Goal: Task Accomplishment & Management: Complete application form

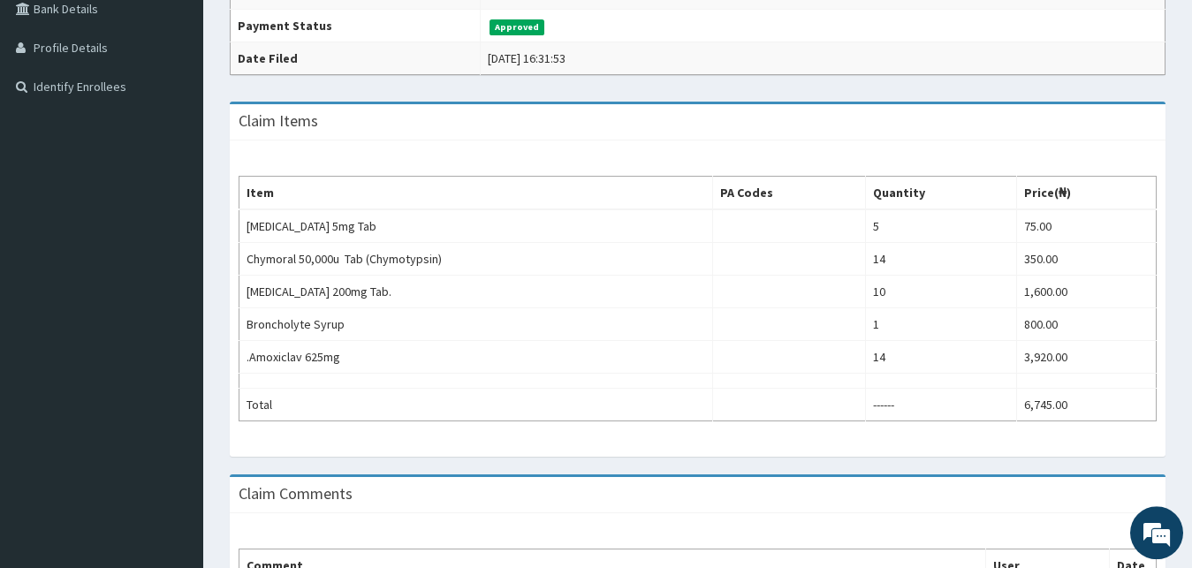
scroll to position [451, 0]
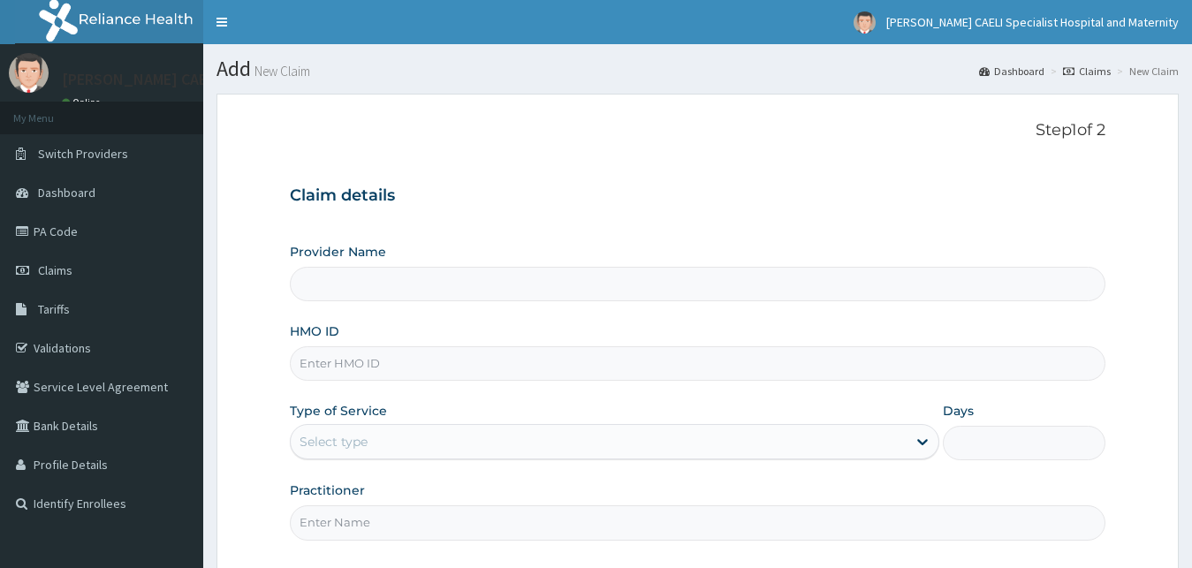
scroll to position [165, 0]
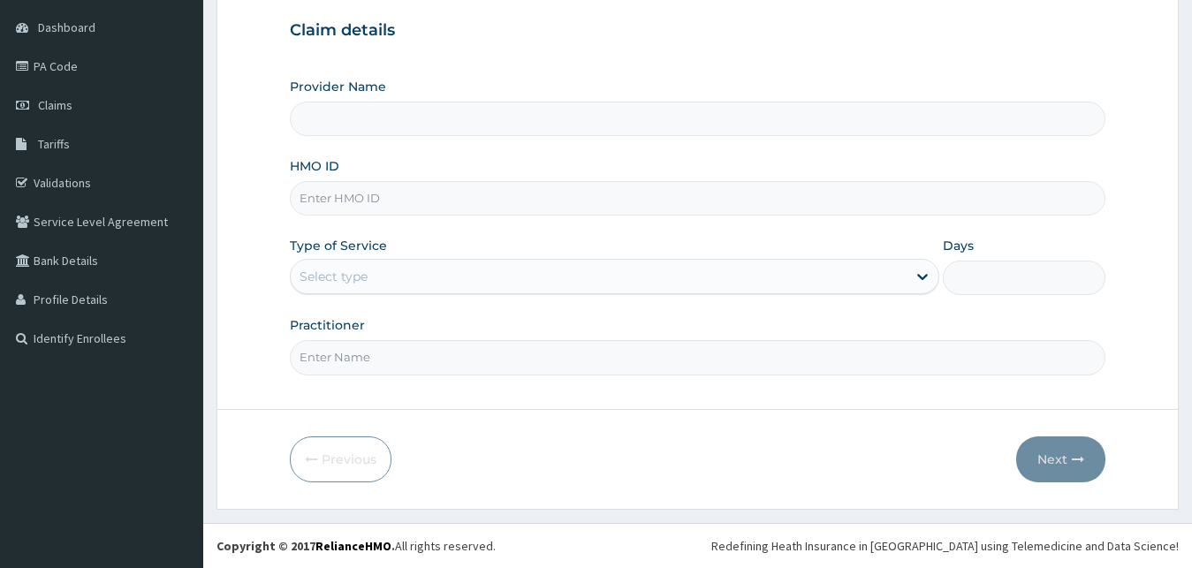
click at [355, 351] on input "Practitioner" at bounding box center [698, 357] width 816 height 34
click at [354, 351] on input "Practitioner" at bounding box center [698, 357] width 816 height 34
type input "d"
type input "DR UHAMA SAMSON NNAMDI"
click at [506, 287] on div "Select type" at bounding box center [599, 276] width 617 height 28
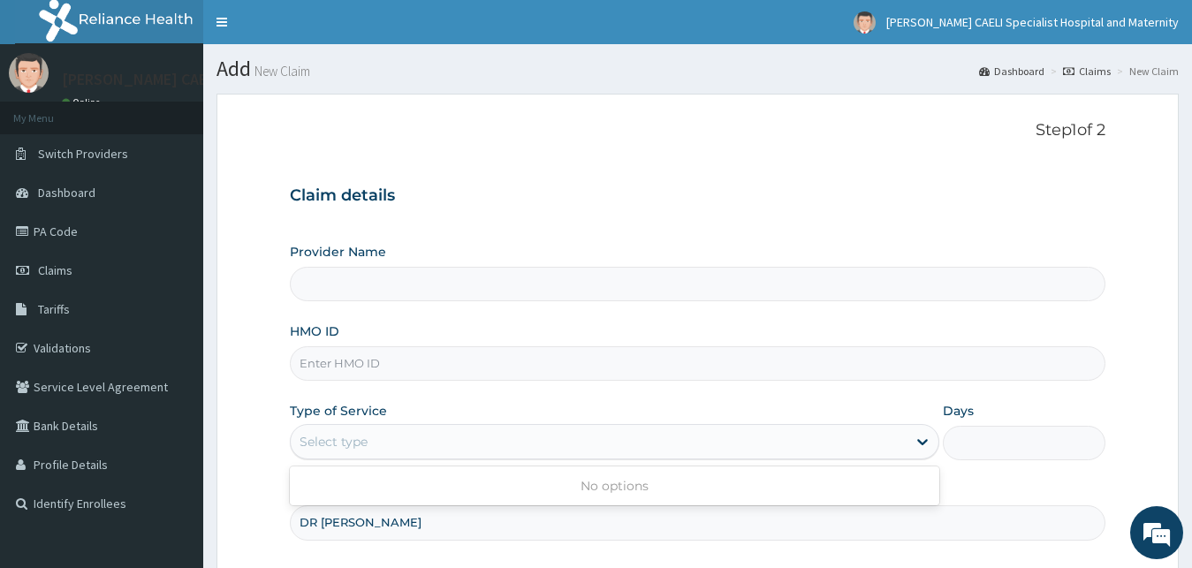
scroll to position [0, 0]
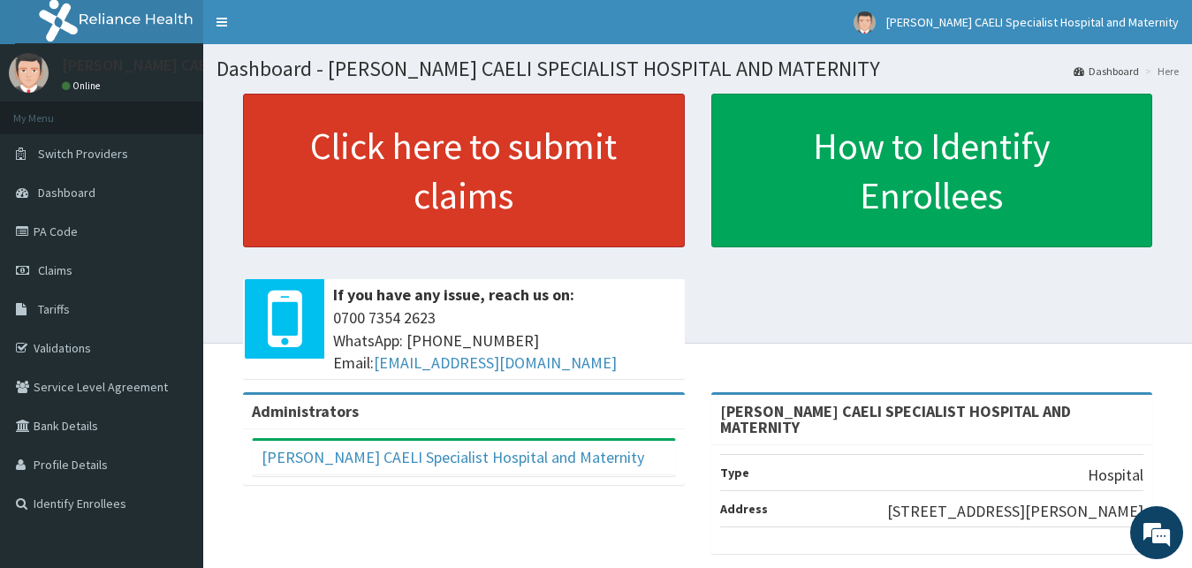
click at [475, 210] on link "Click here to submit claims" at bounding box center [464, 171] width 442 height 154
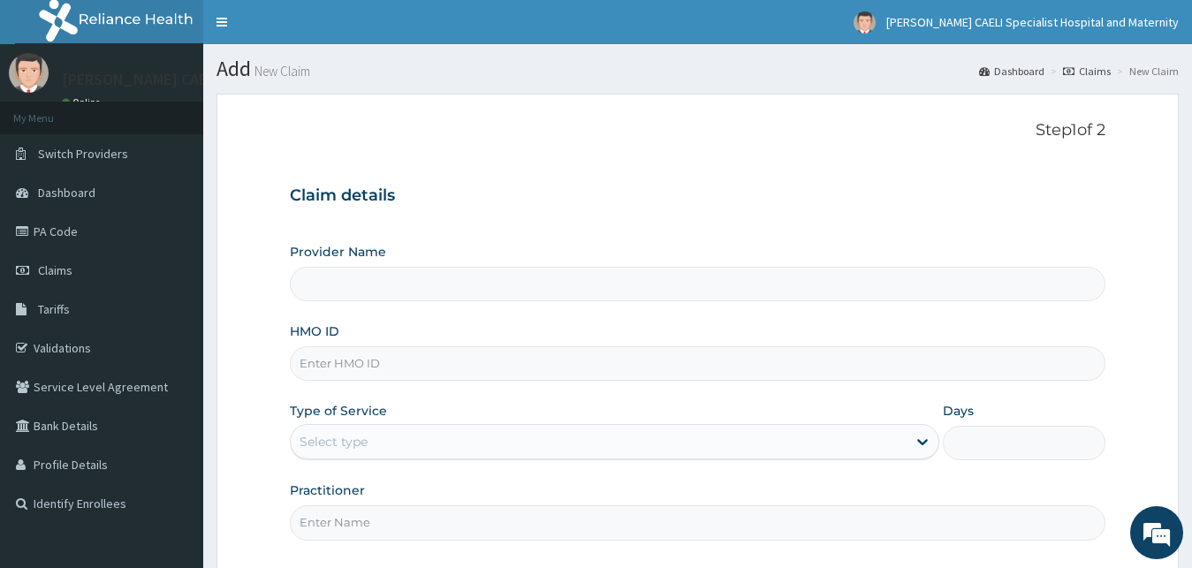
scroll to position [165, 0]
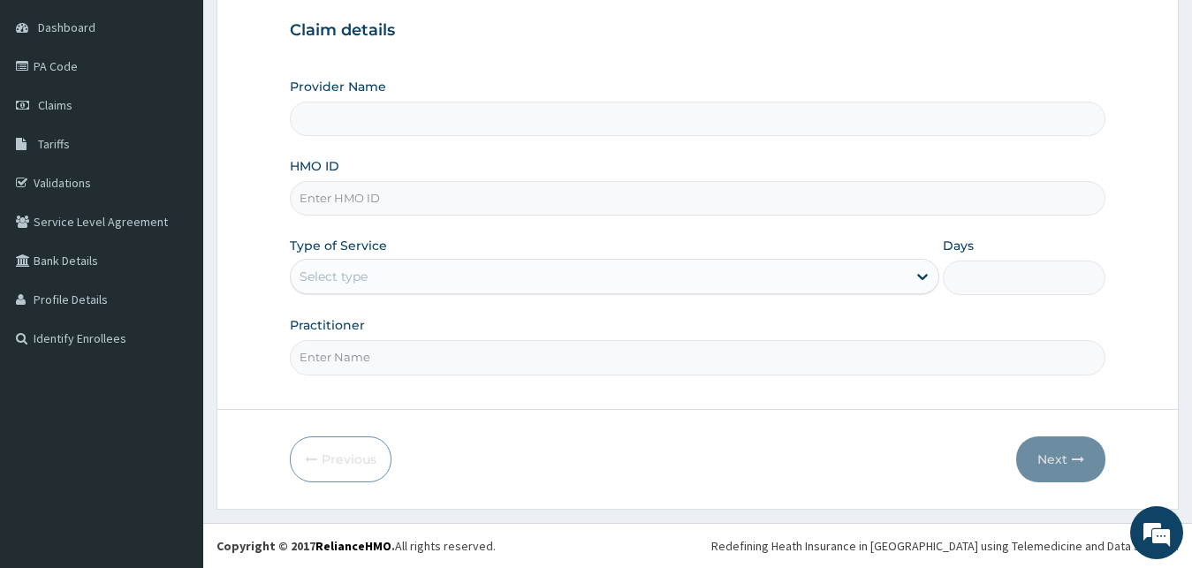
click at [371, 347] on input "Practitioner" at bounding box center [698, 357] width 816 height 34
type input "REGINA CAELI SPECIALIST HOSPITAL AND MATERNITY"
type input "DR UHAMA SAMSON NNAMDI"
click at [390, 279] on div "Select type" at bounding box center [599, 276] width 617 height 28
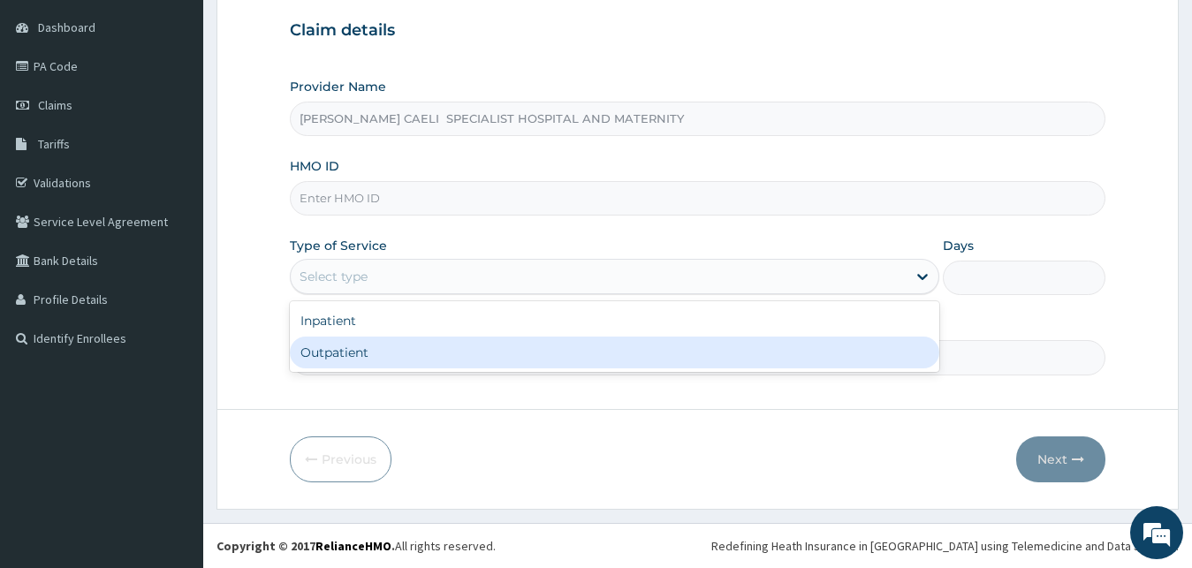
drag, startPoint x: 375, startPoint y: 345, endPoint x: 322, endPoint y: 210, distance: 144.7
click at [375, 332] on div "Inpatient Outpatient" at bounding box center [615, 336] width 650 height 71
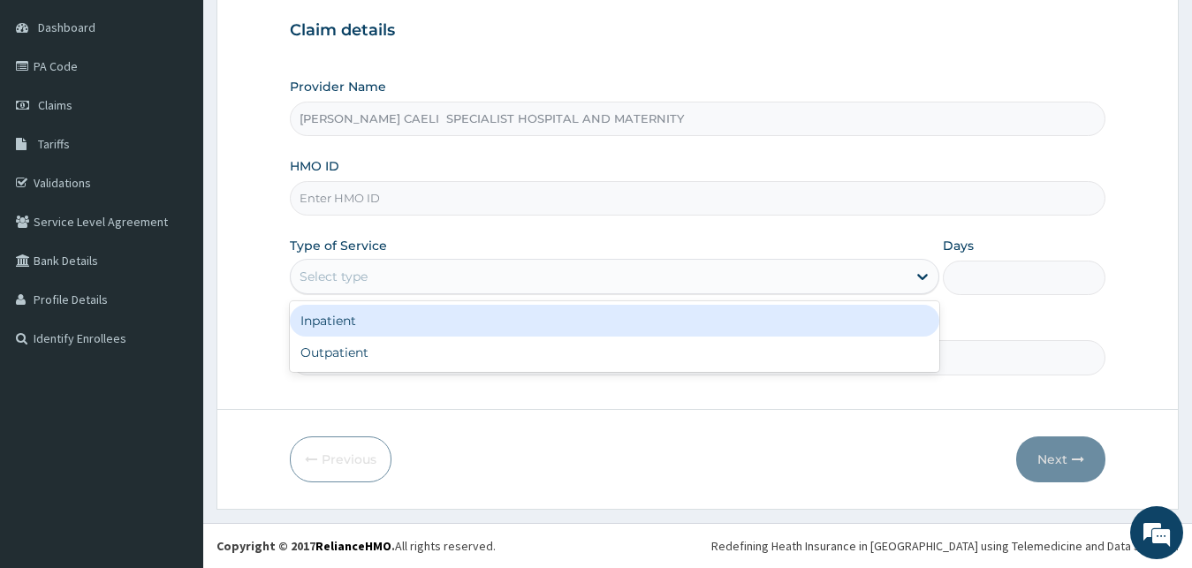
scroll to position [0, 0]
click at [369, 211] on input "HMO ID" at bounding box center [698, 198] width 816 height 34
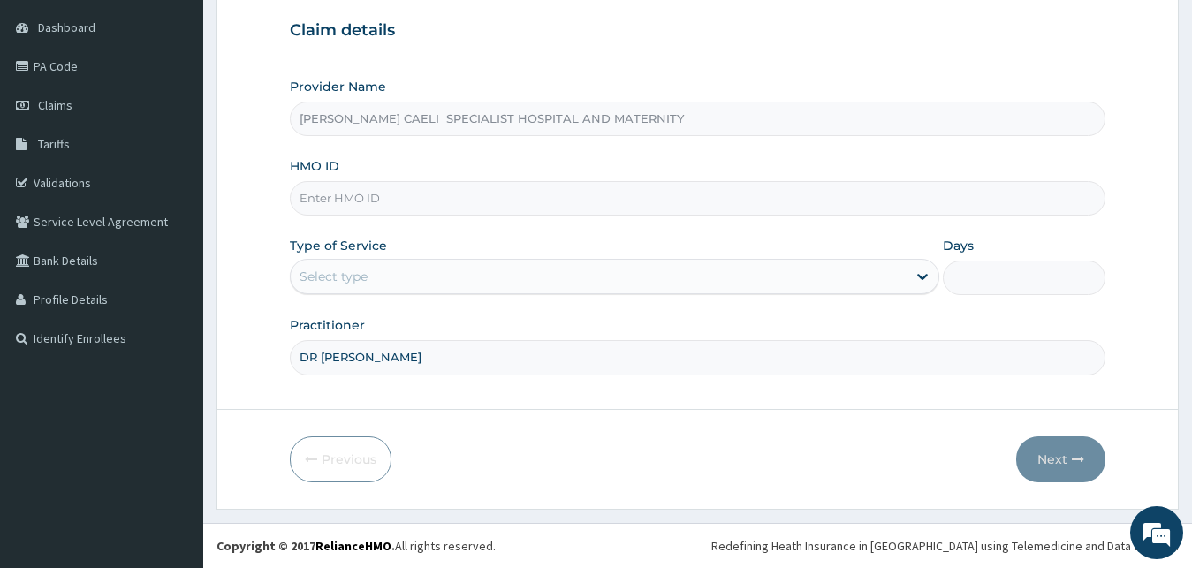
click at [369, 275] on div "Select type" at bounding box center [599, 276] width 617 height 28
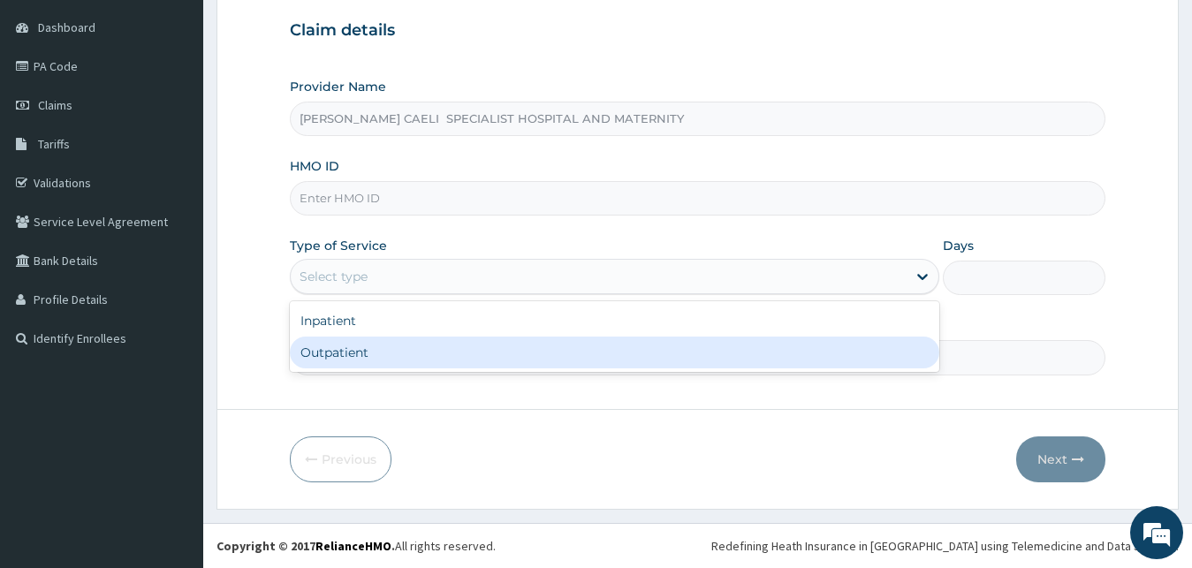
click at [385, 353] on div "Outpatient" at bounding box center [615, 353] width 650 height 32
type input "1"
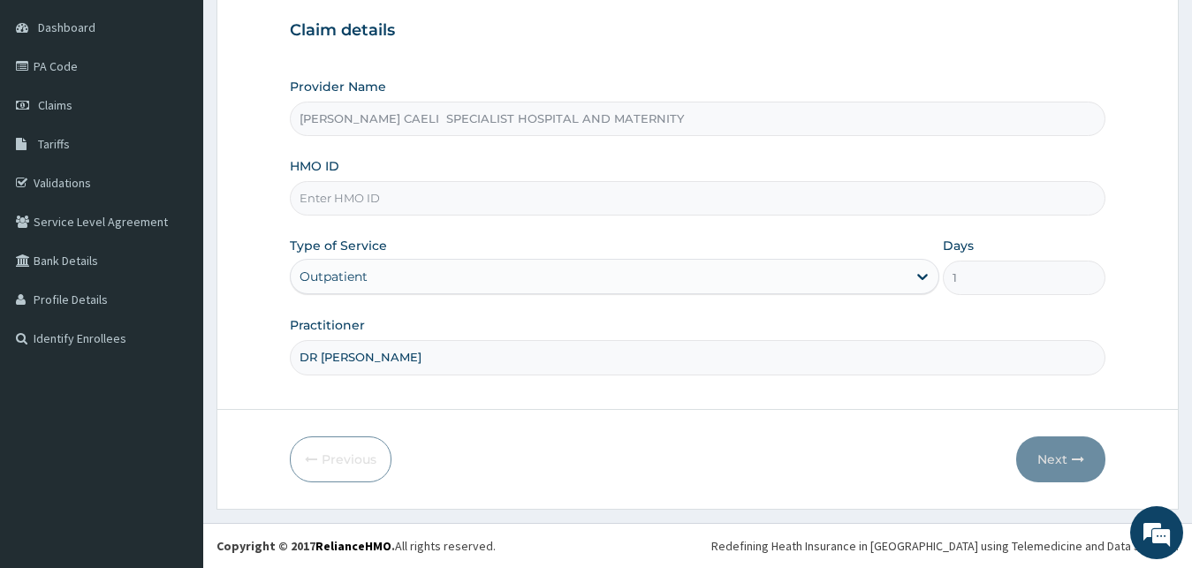
click at [354, 184] on input "HMO ID" at bounding box center [698, 198] width 816 height 34
type input "EPI/10048/A"
click at [1051, 459] on button "Next" at bounding box center [1060, 459] width 89 height 46
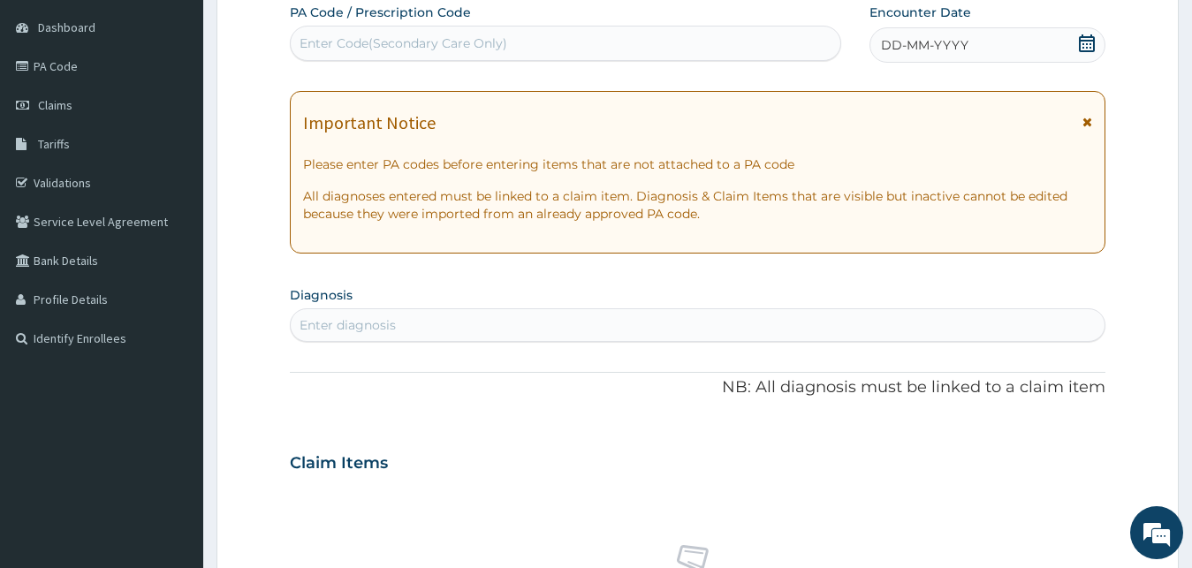
click at [400, 54] on div "Enter Code(Secondary Care Only)" at bounding box center [565, 43] width 549 height 28
type input "PA/9DDA04"
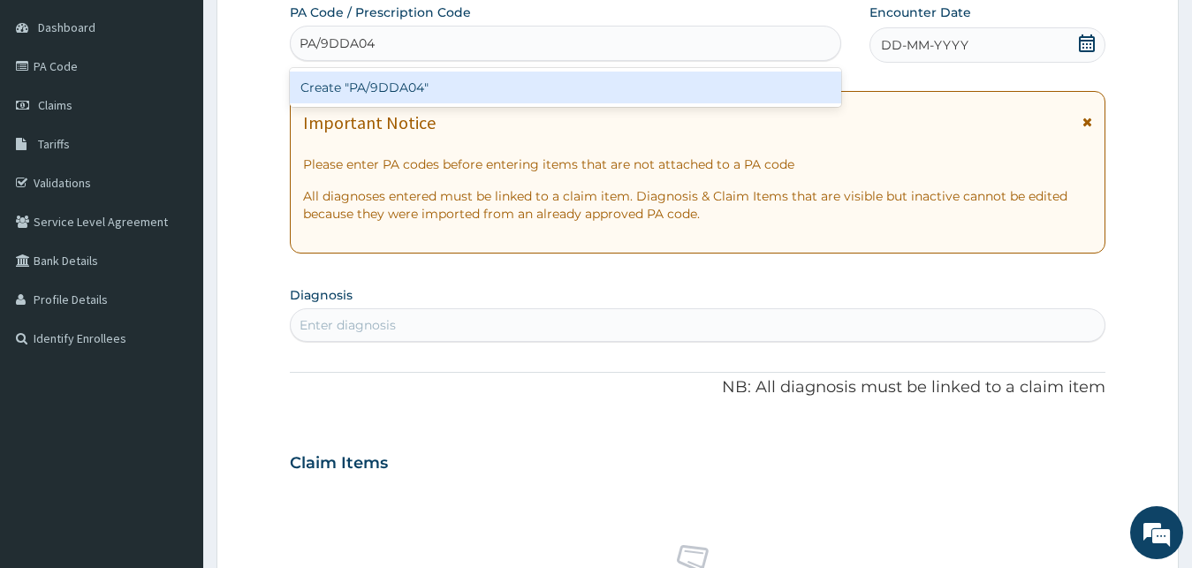
click at [411, 85] on div "Create "PA/9DDA04"" at bounding box center [565, 88] width 551 height 32
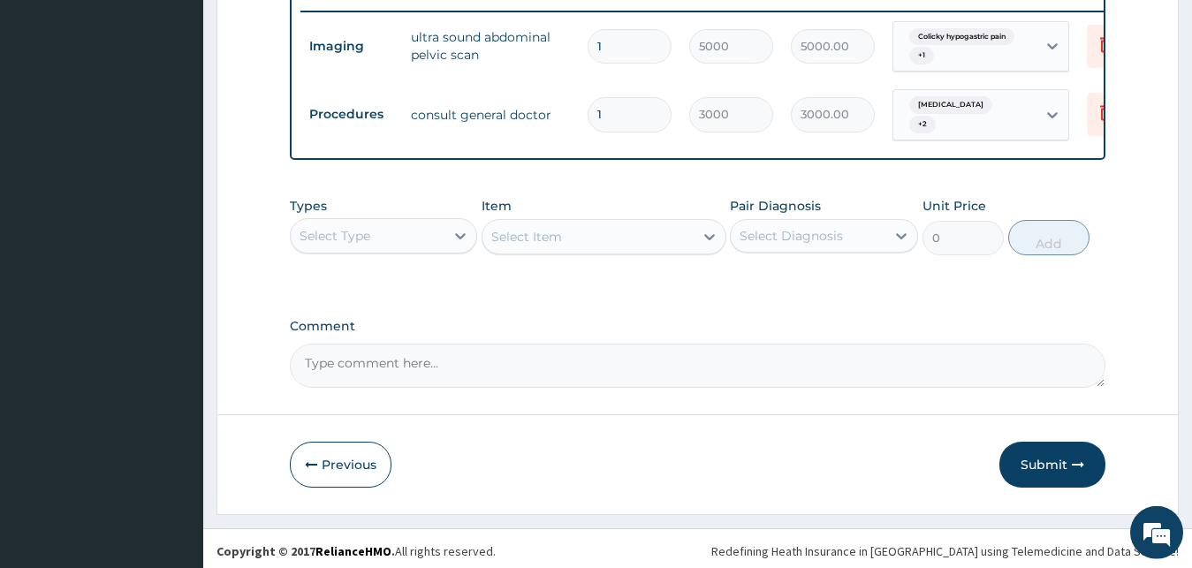
scroll to position [705, 0]
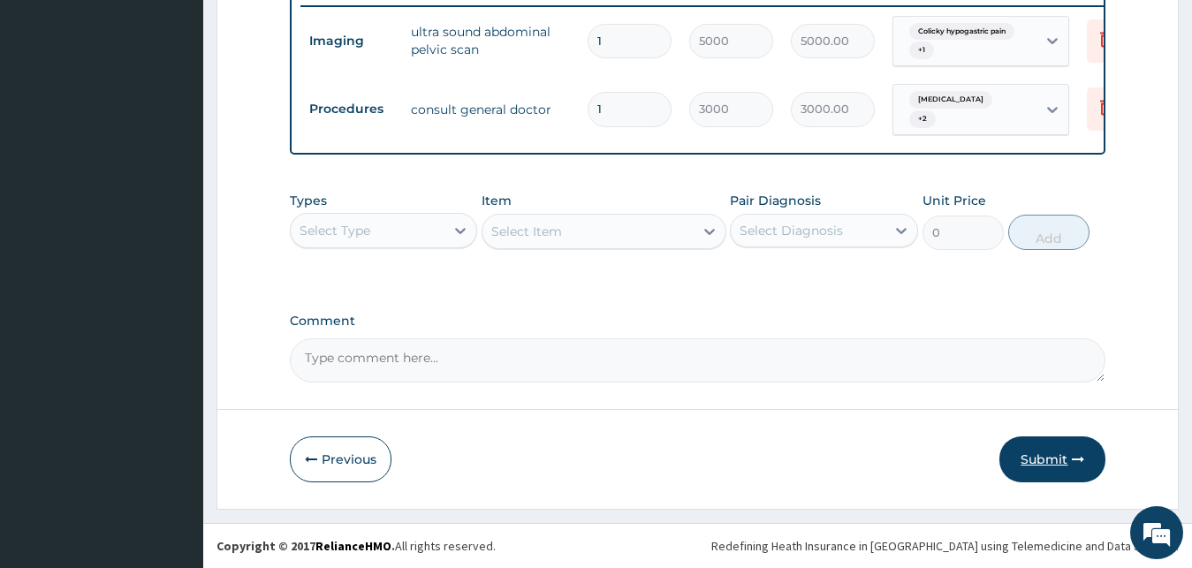
click at [1032, 461] on button "Submit" at bounding box center [1052, 459] width 106 height 46
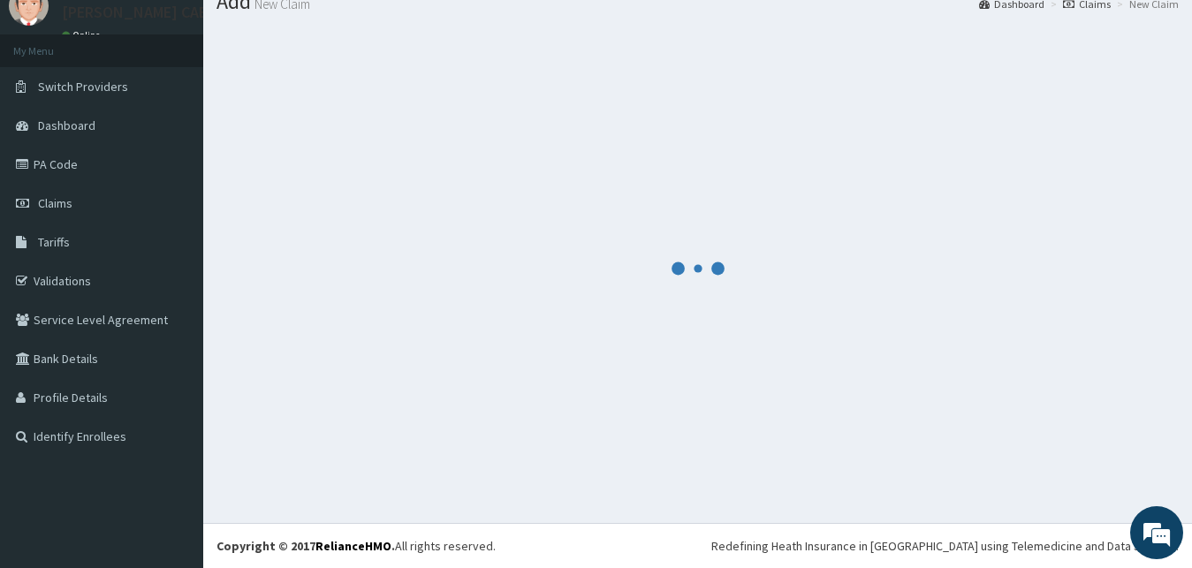
scroll to position [67, 0]
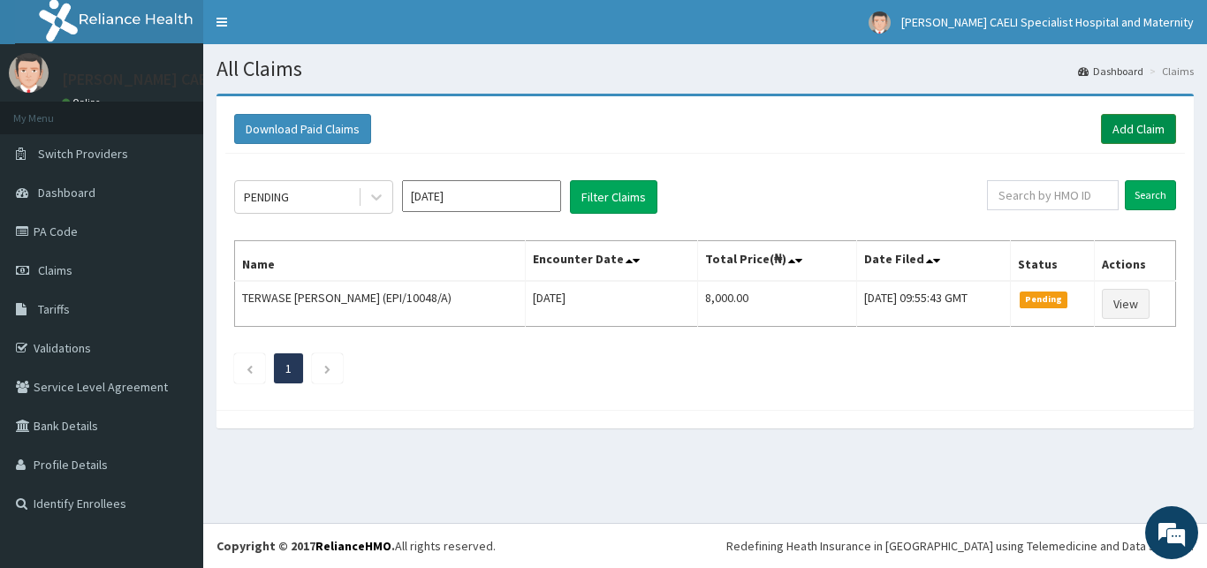
click at [1135, 121] on link "Add Claim" at bounding box center [1138, 129] width 75 height 30
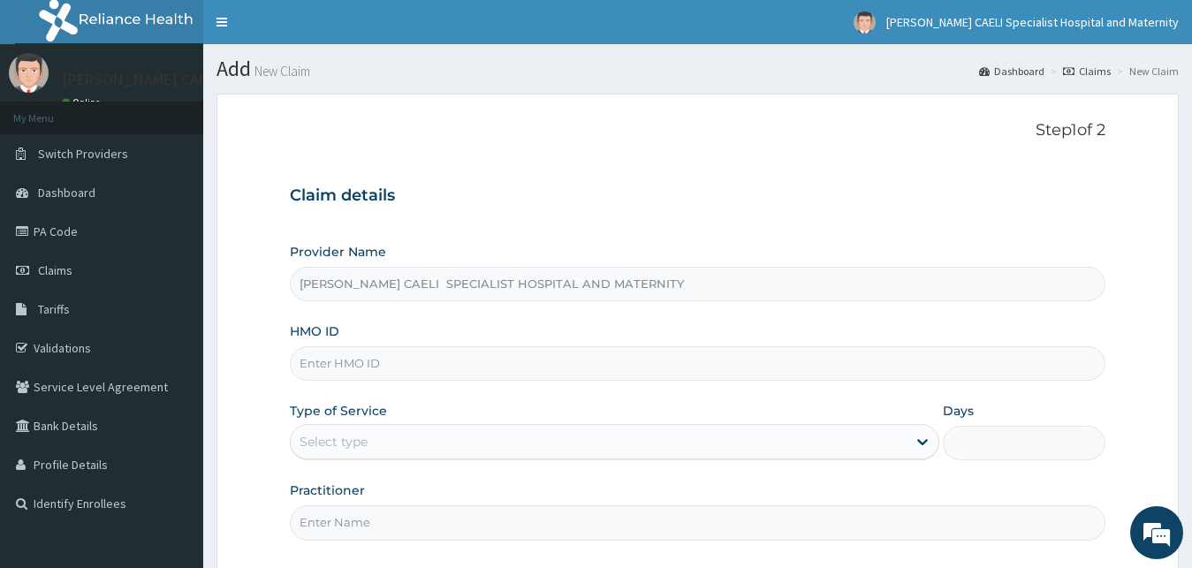
scroll to position [165, 0]
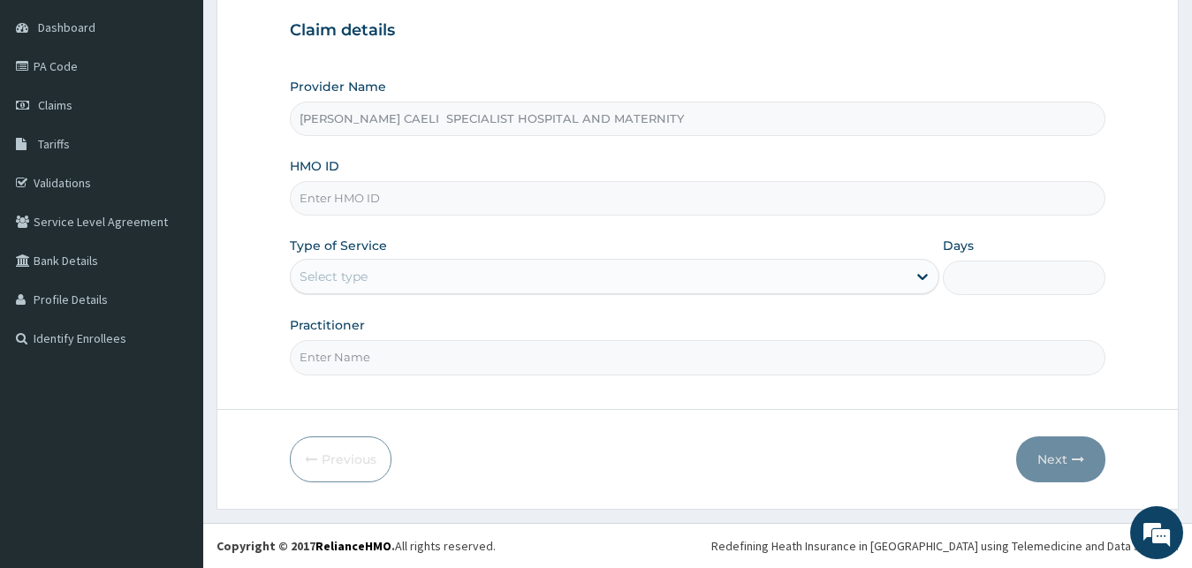
click at [413, 360] on input "Practitioner" at bounding box center [698, 357] width 816 height 34
type input "DR UHAMA SAMSON NNAMDI"
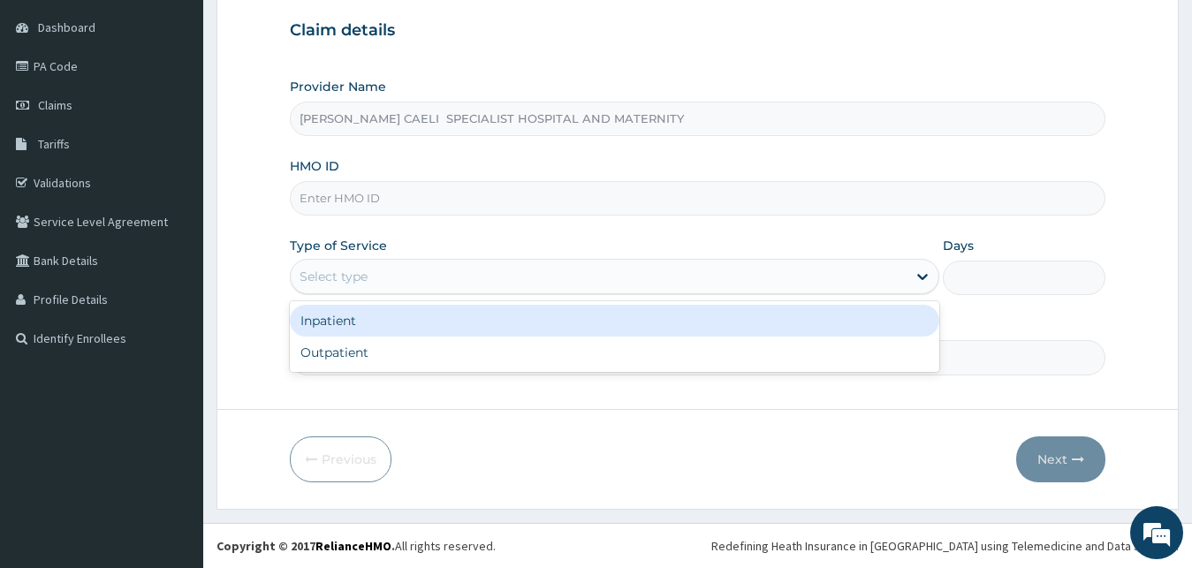
click at [421, 288] on div "Select type" at bounding box center [599, 276] width 617 height 28
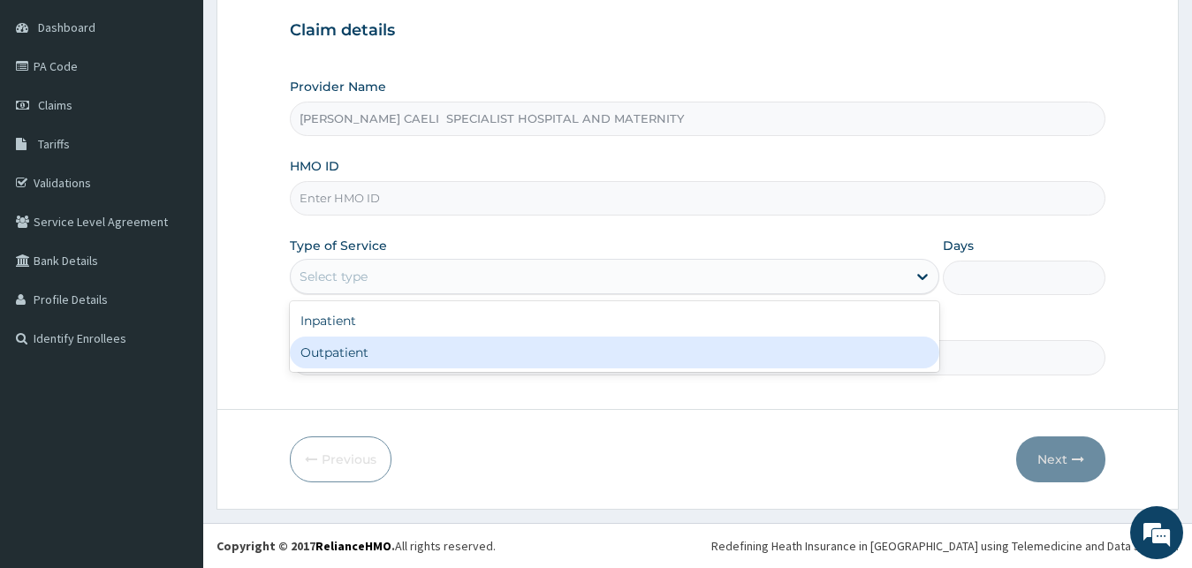
click at [392, 347] on div "Outpatient" at bounding box center [615, 353] width 650 height 32
type input "1"
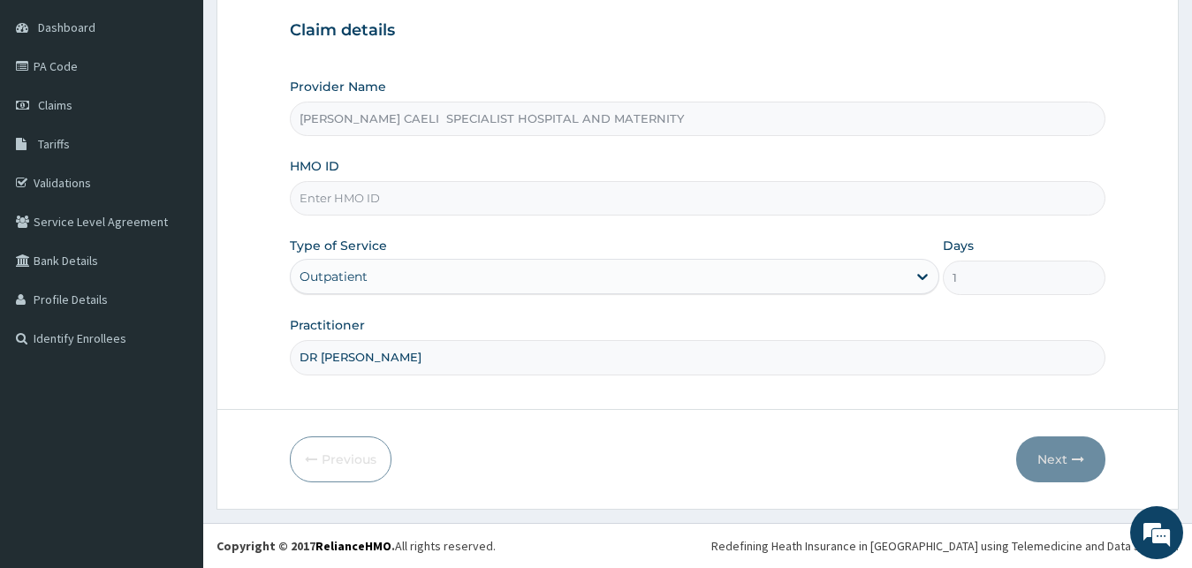
click at [390, 198] on input "HMO ID" at bounding box center [698, 198] width 816 height 34
type input "RET/46539/A"
click at [1032, 455] on button "Next" at bounding box center [1060, 459] width 89 height 46
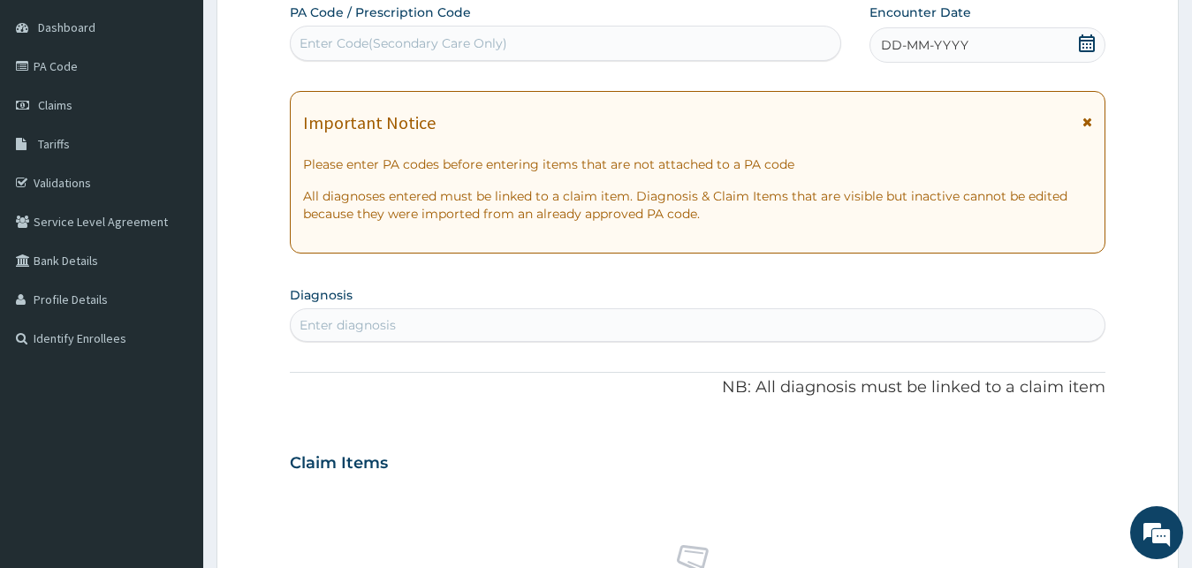
click at [418, 62] on div "PA Code / Prescription Code Enter Code(Secondary Care Only)" at bounding box center [565, 33] width 551 height 59
click at [420, 53] on div "Enter Code(Secondary Care Only)" at bounding box center [565, 43] width 549 height 28
type input "PA/78FEAB"
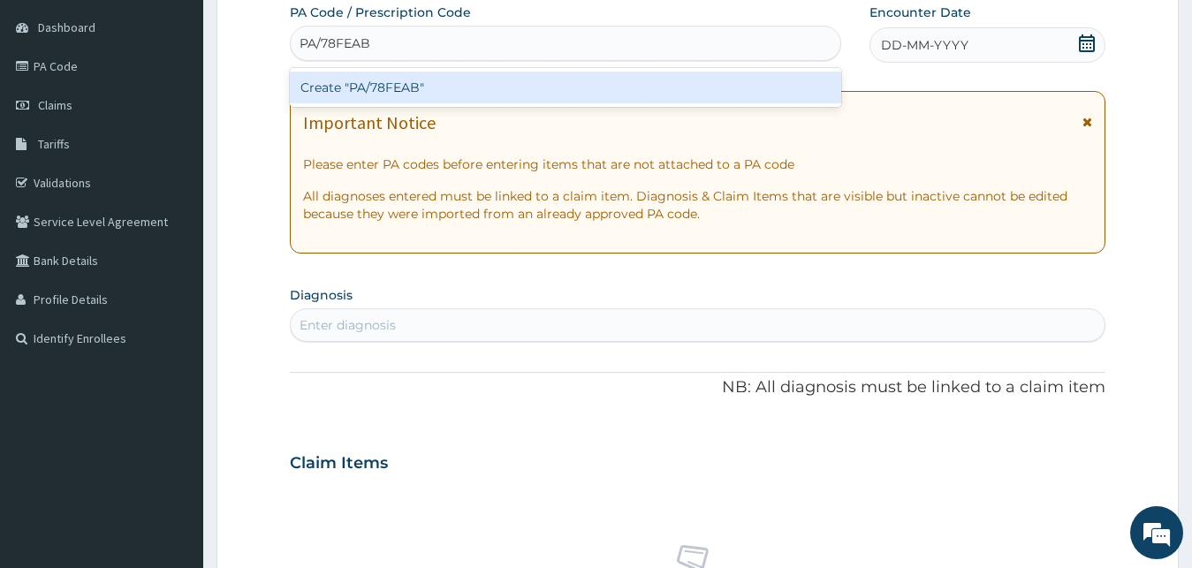
click at [556, 94] on div "Create "PA/78FEAB"" at bounding box center [565, 88] width 551 height 32
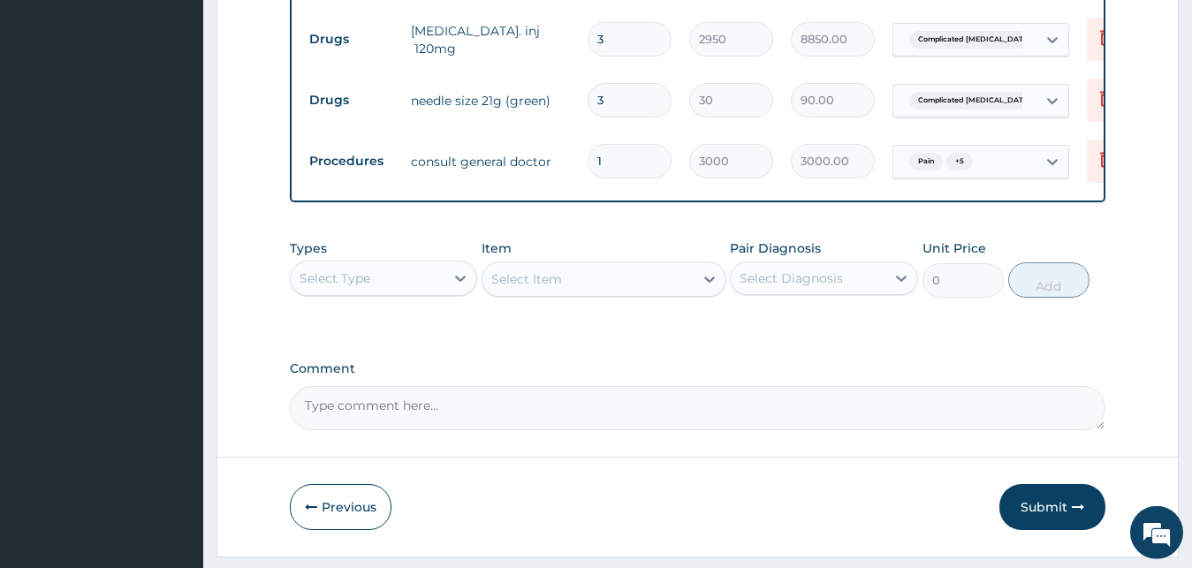
scroll to position [1186, 0]
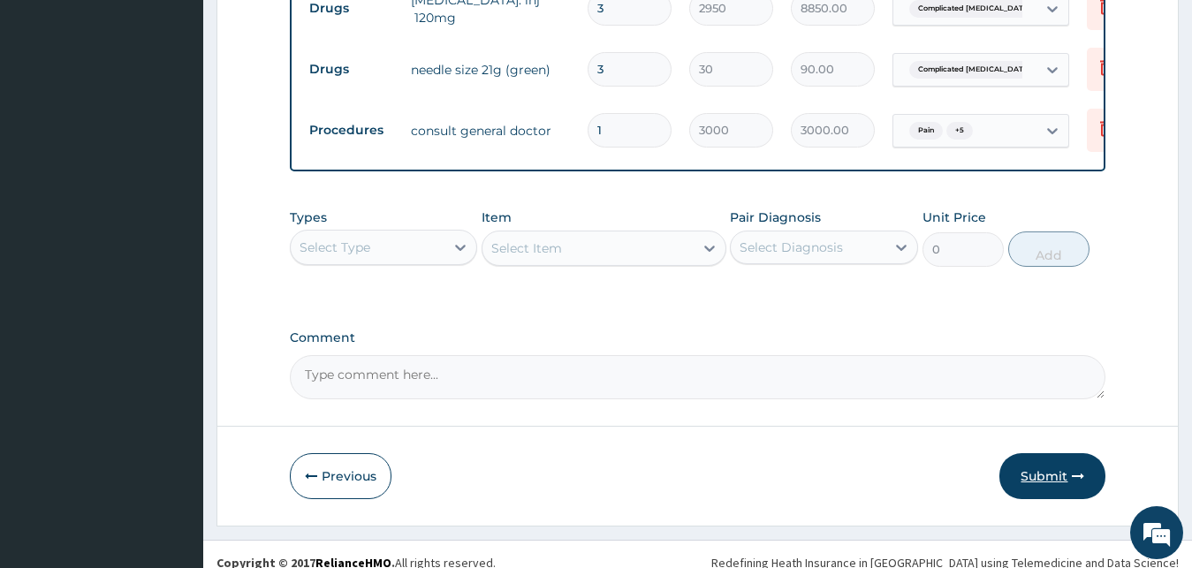
click at [1043, 457] on button "Submit" at bounding box center [1052, 476] width 106 height 46
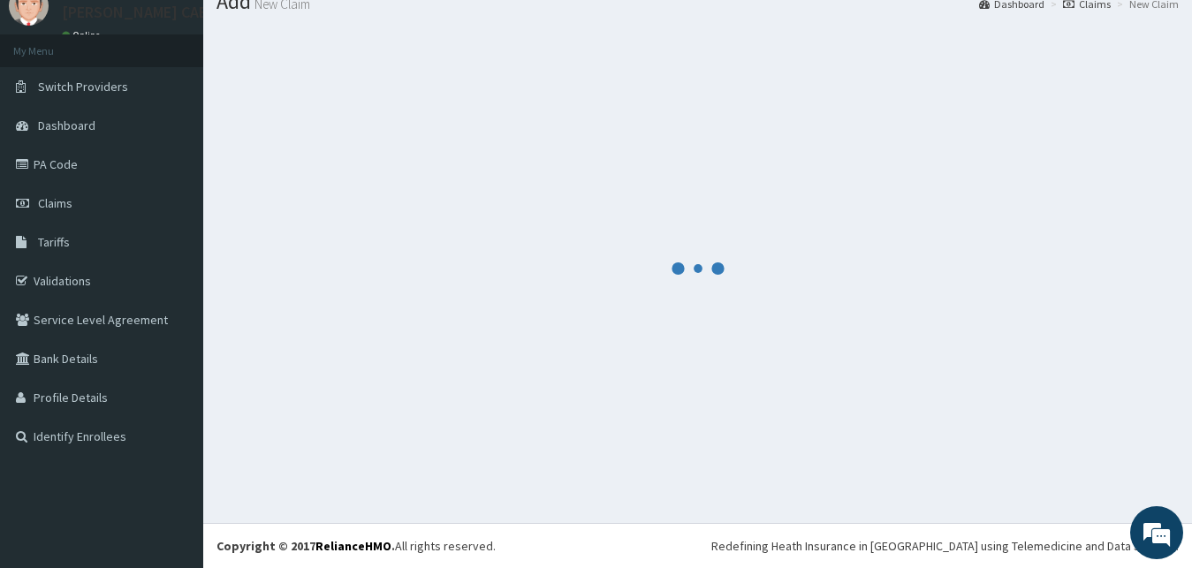
scroll to position [67, 0]
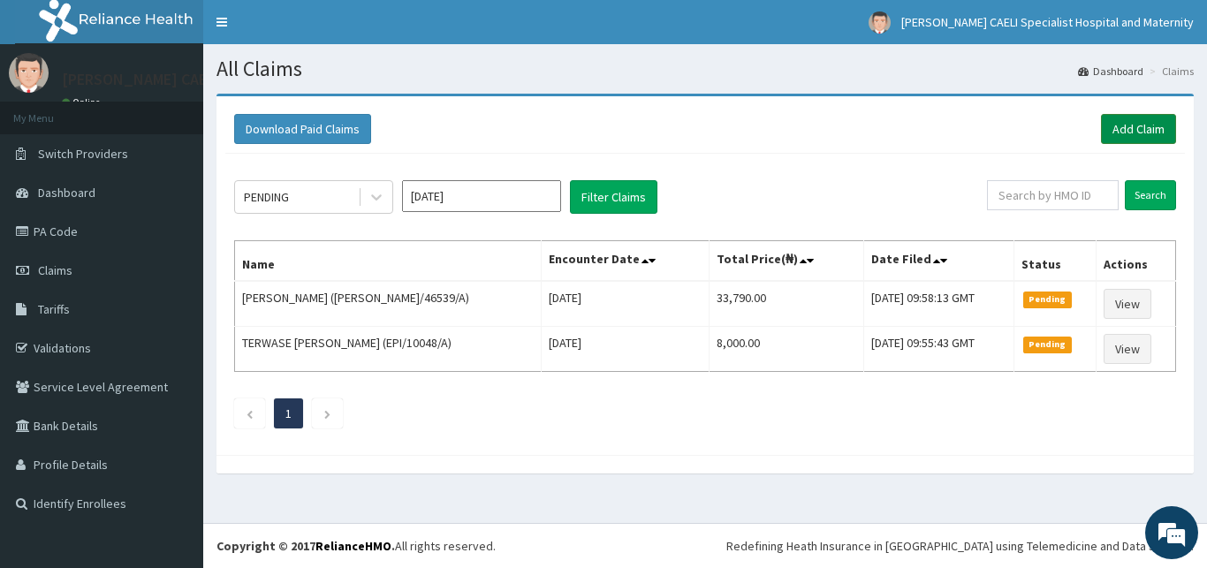
click at [1127, 130] on link "Add Claim" at bounding box center [1138, 129] width 75 height 30
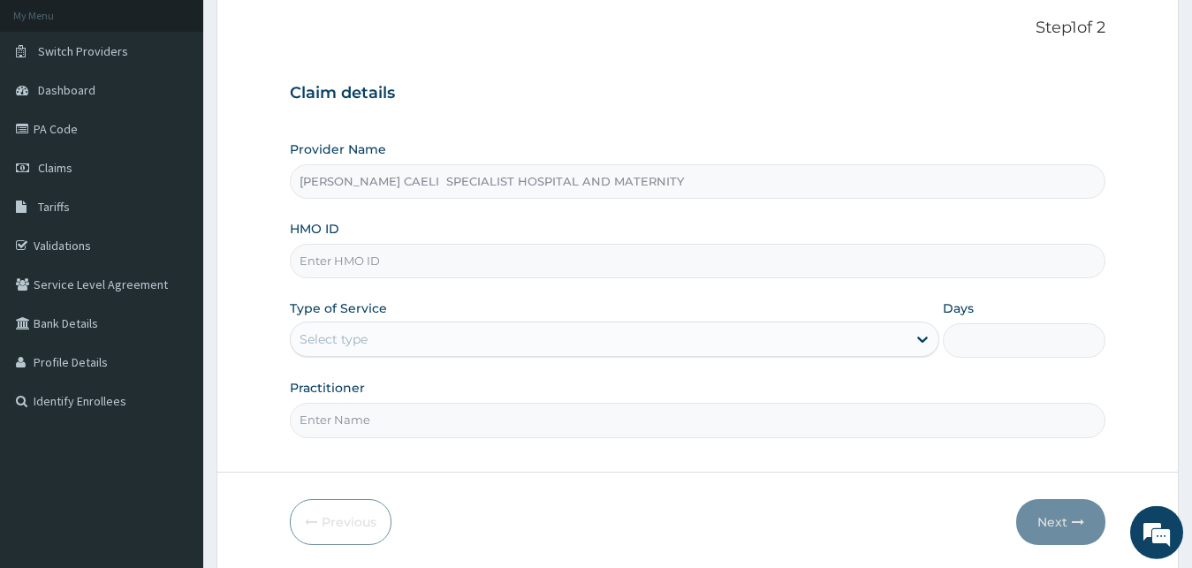
scroll to position [165, 0]
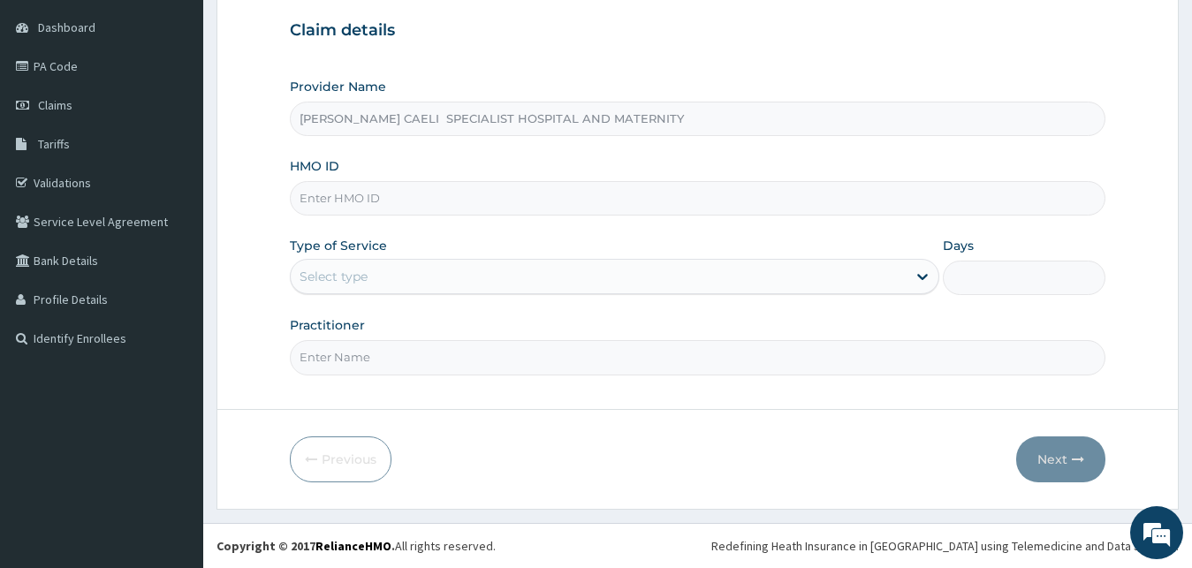
click at [460, 349] on input "Practitioner" at bounding box center [698, 357] width 816 height 34
type input "DR CHUMA-UDEH PRECIOUS"
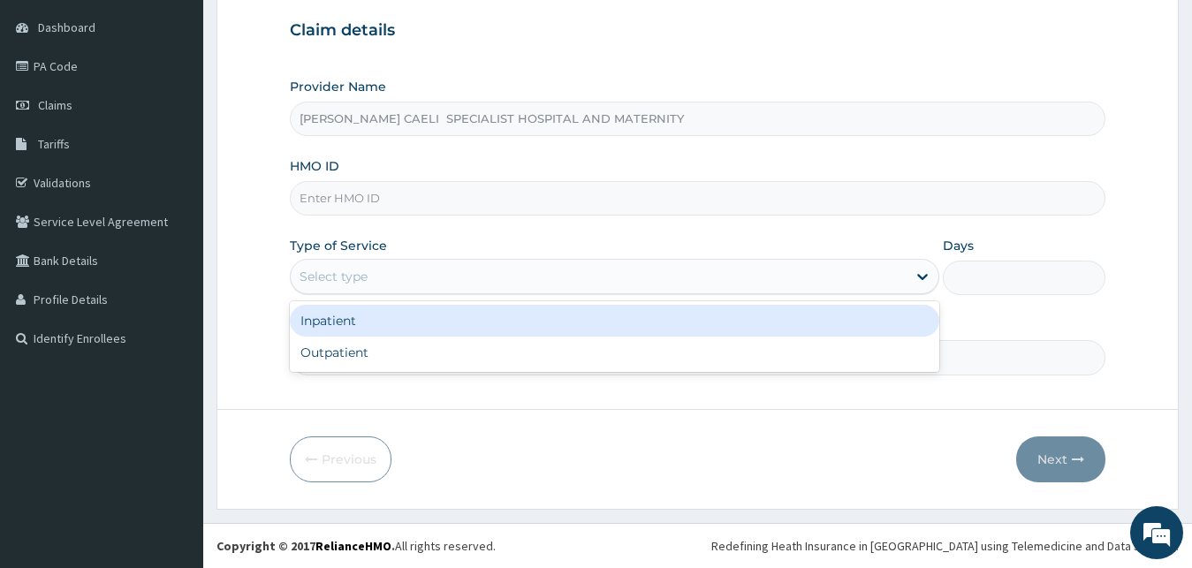
click at [350, 277] on div "Select type" at bounding box center [333, 277] width 68 height 18
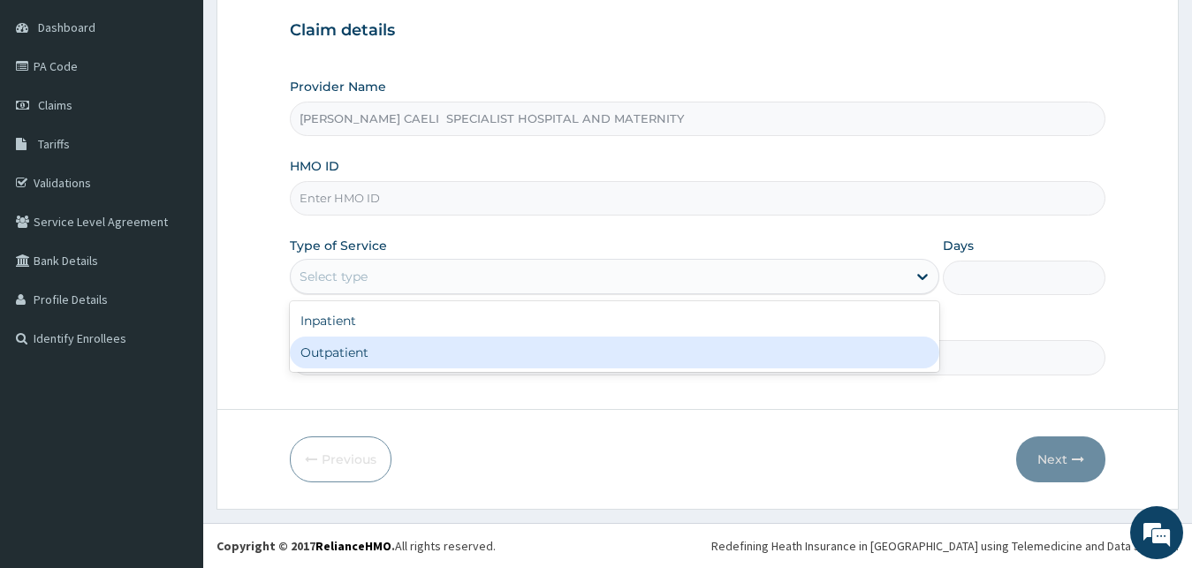
click at [364, 358] on div "Outpatient" at bounding box center [615, 353] width 650 height 32
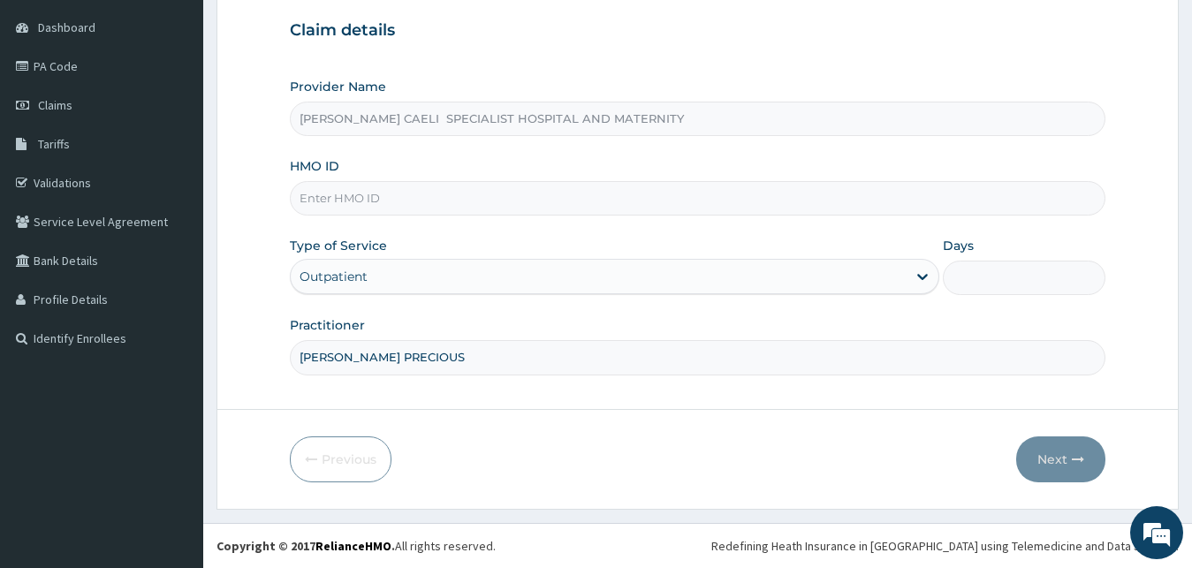
type input "1"
click at [392, 198] on input "HMO ID" at bounding box center [698, 198] width 816 height 34
type input "TPW/10330/A"
click at [1048, 470] on button "Next" at bounding box center [1060, 459] width 89 height 46
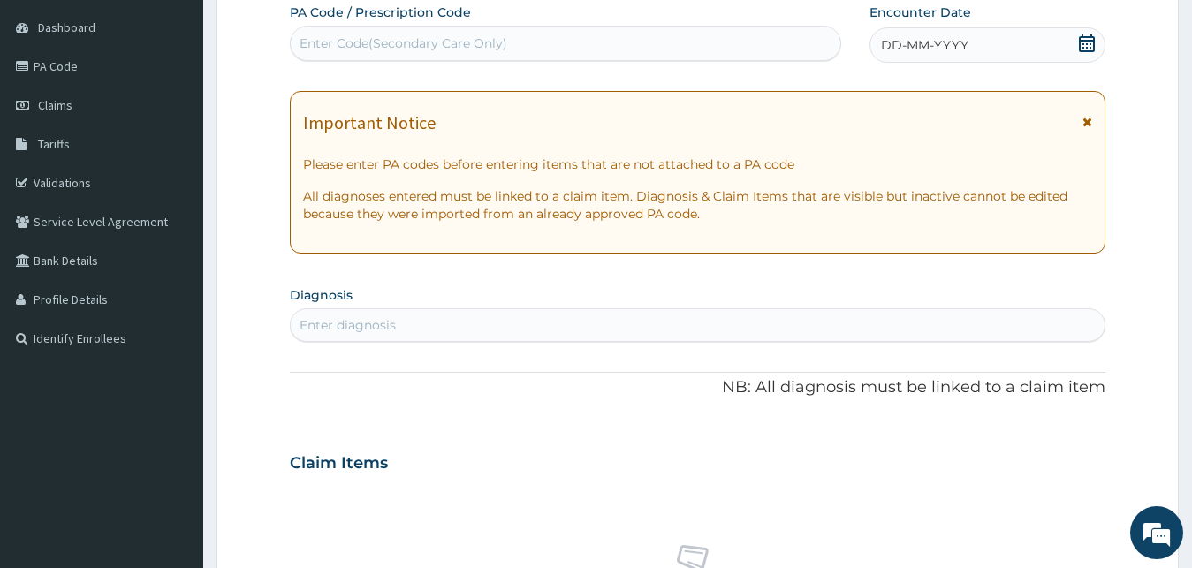
click at [543, 30] on div "Enter Code(Secondary Care Only)" at bounding box center [565, 43] width 549 height 28
type input "PA/5391B8"
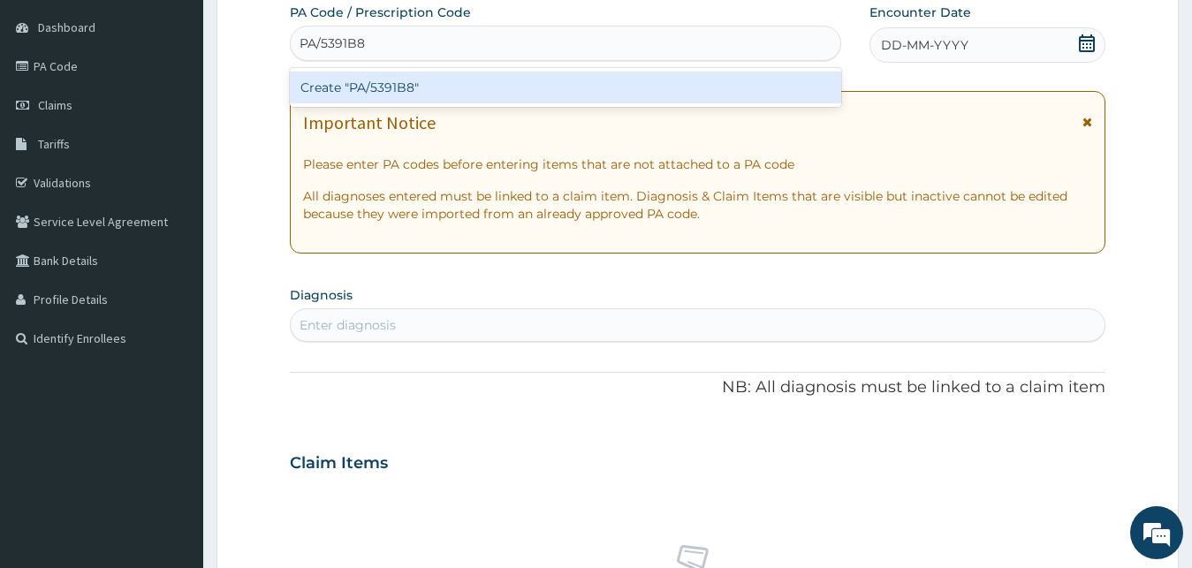
click at [540, 81] on div "Create "PA/5391B8"" at bounding box center [565, 88] width 551 height 32
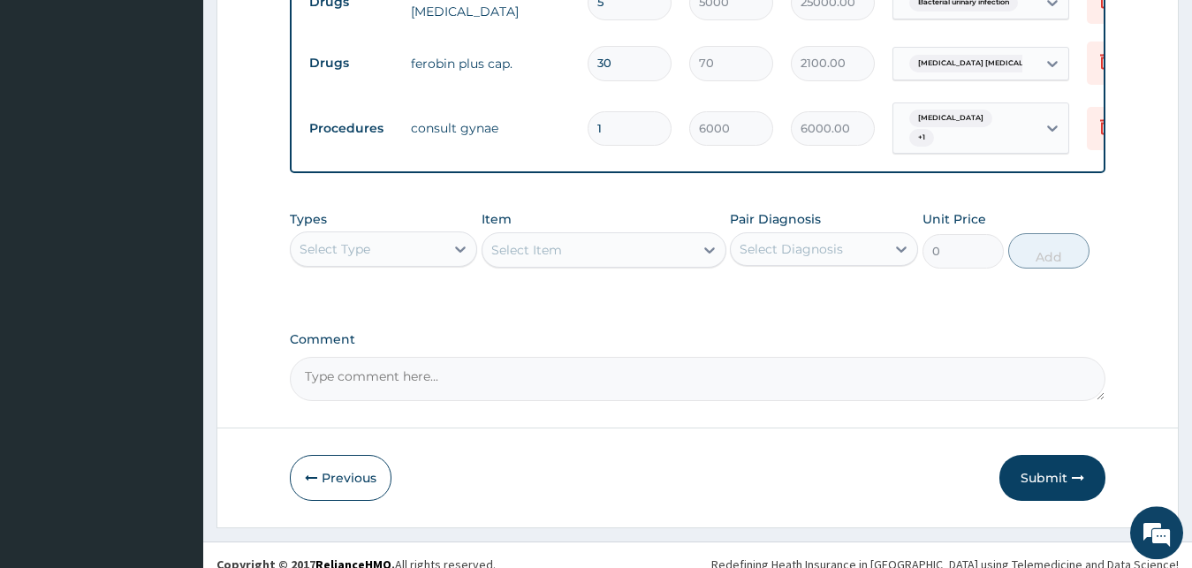
scroll to position [1097, 0]
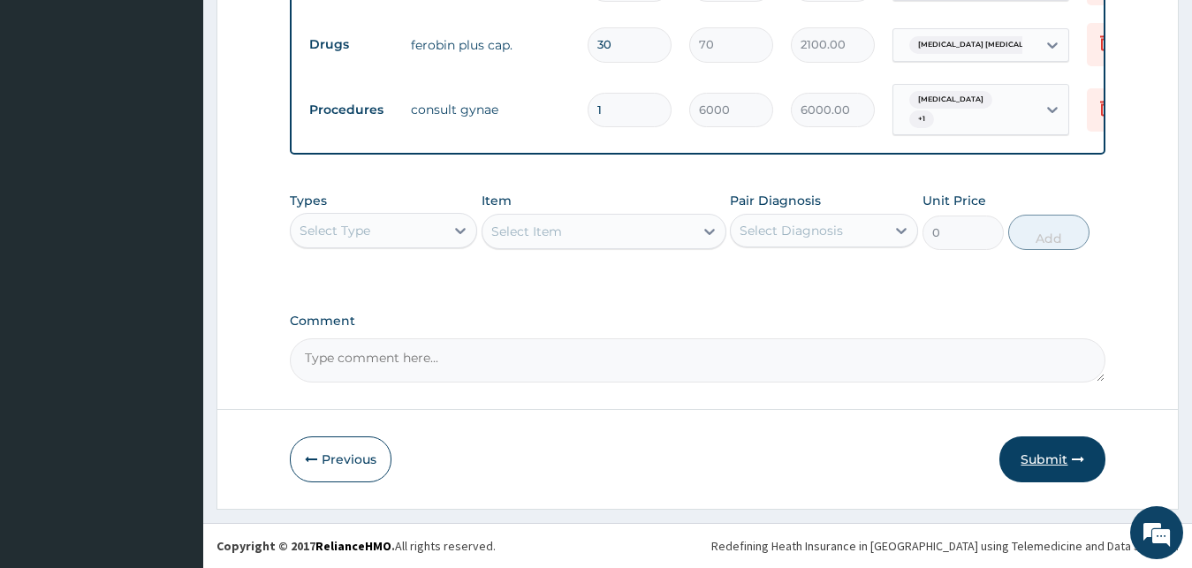
click at [1034, 470] on button "Submit" at bounding box center [1052, 459] width 106 height 46
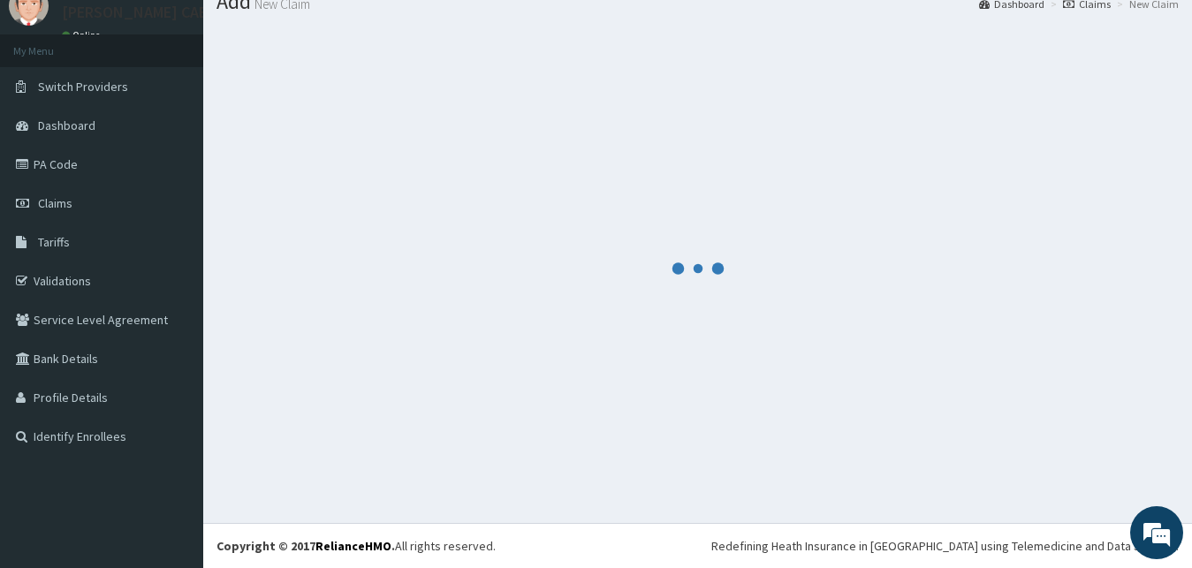
scroll to position [67, 0]
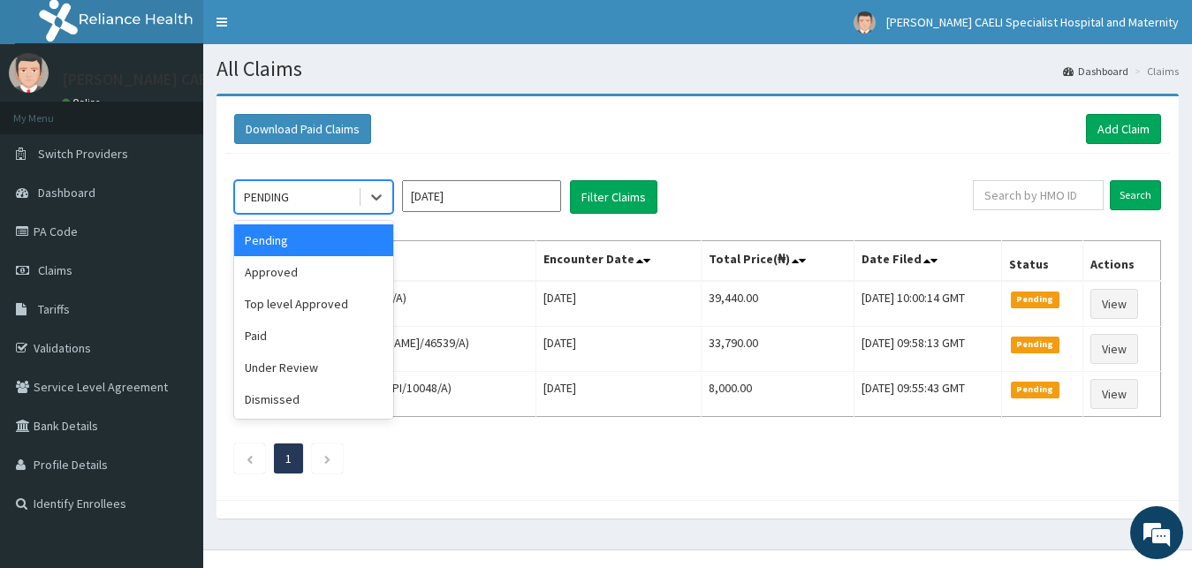
click at [324, 202] on div "PENDING" at bounding box center [296, 197] width 123 height 28
click at [330, 274] on div "Approved" at bounding box center [313, 272] width 159 height 32
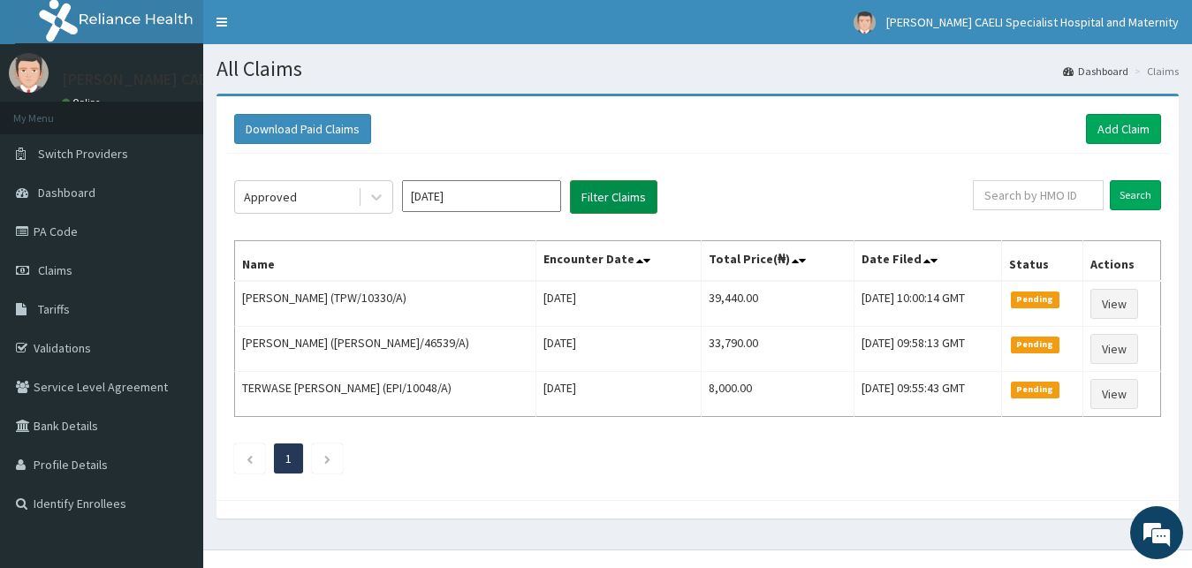
click at [612, 200] on button "Filter Claims" at bounding box center [613, 197] width 87 height 34
